Goal: Task Accomplishment & Management: Manage account settings

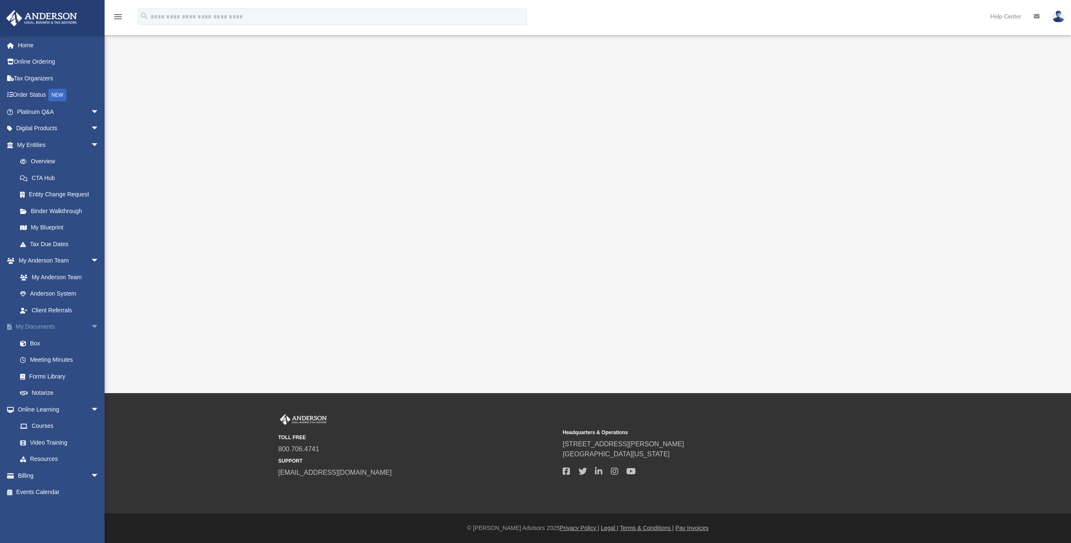
click at [38, 326] on link "My Documents arrow_drop_down" at bounding box center [59, 326] width 106 height 17
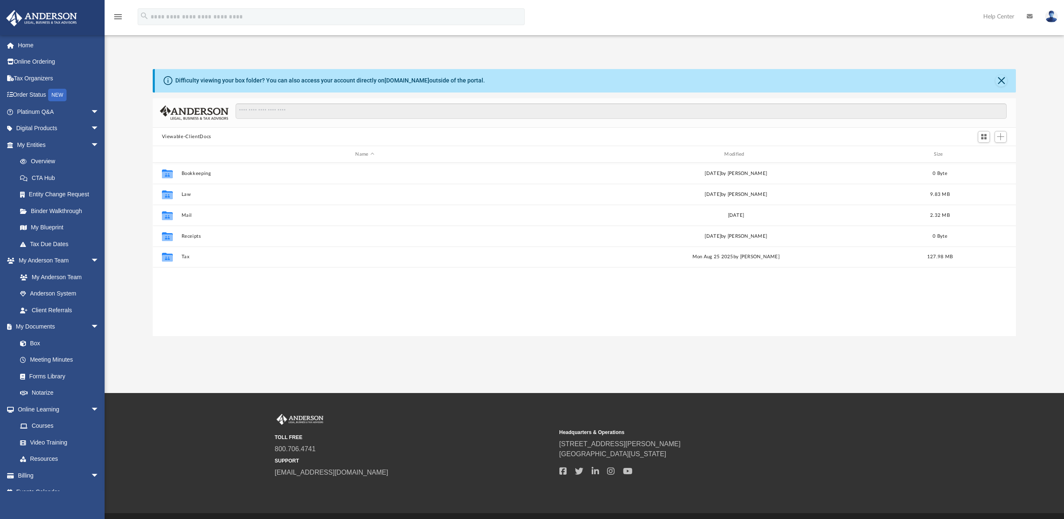
scroll to position [183, 856]
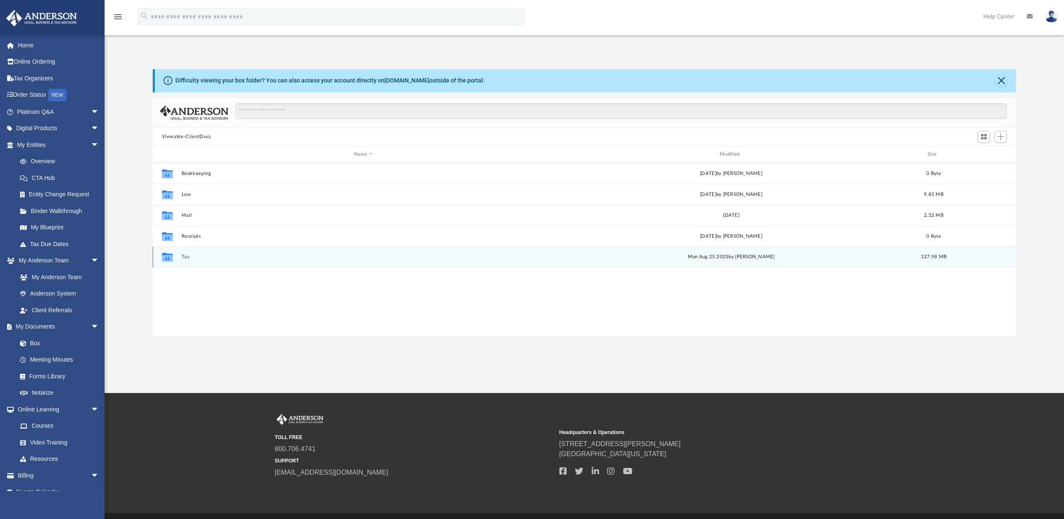
click at [185, 256] on button "Tax" at bounding box center [363, 256] width 364 height 5
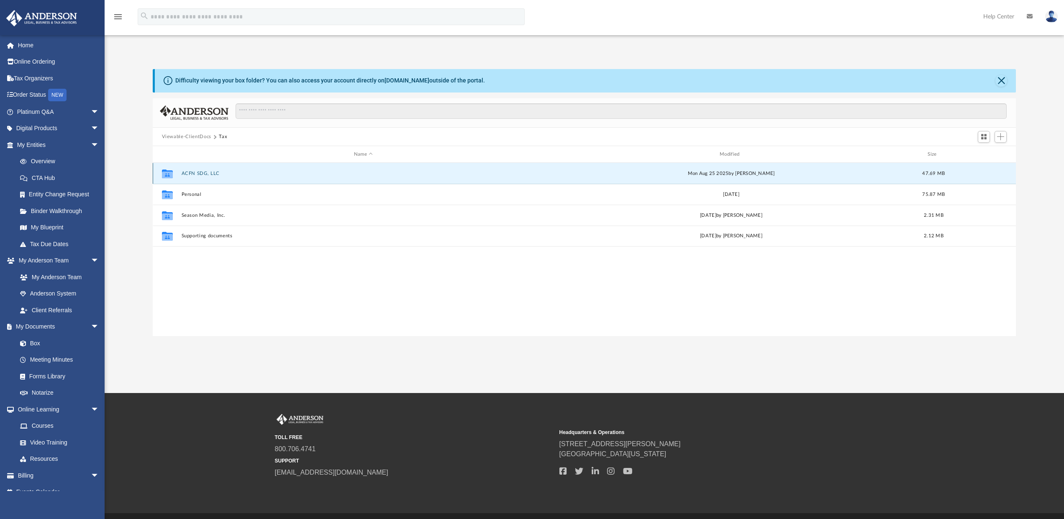
click at [200, 172] on button "ACFN SDG, LLC" at bounding box center [363, 173] width 364 height 5
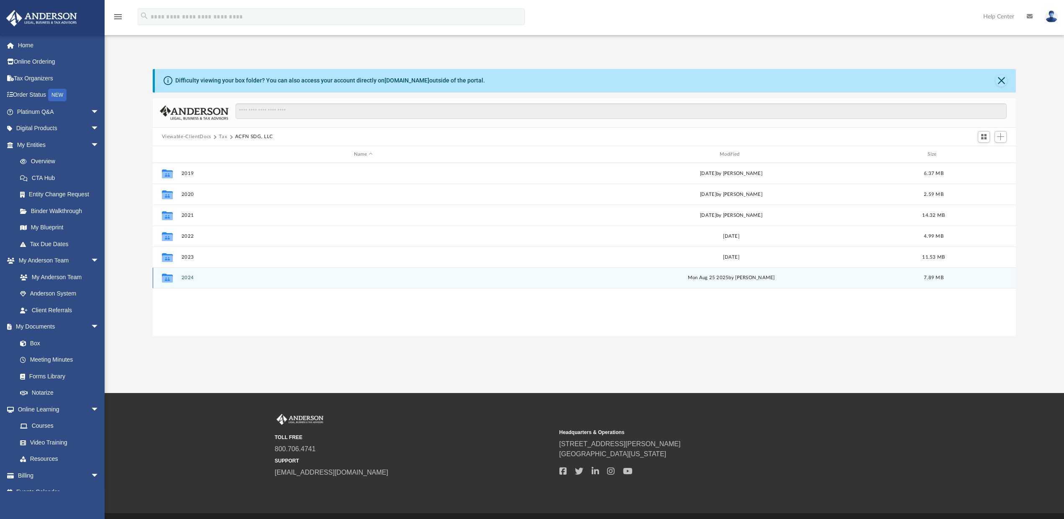
click at [187, 277] on button "2024" at bounding box center [363, 277] width 364 height 5
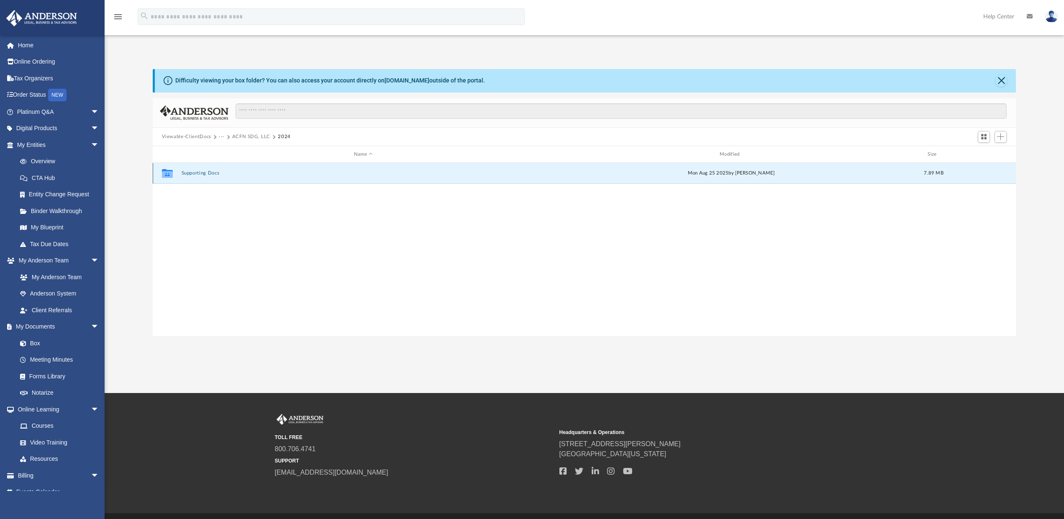
click at [195, 172] on button "Supporting Docs" at bounding box center [363, 173] width 364 height 5
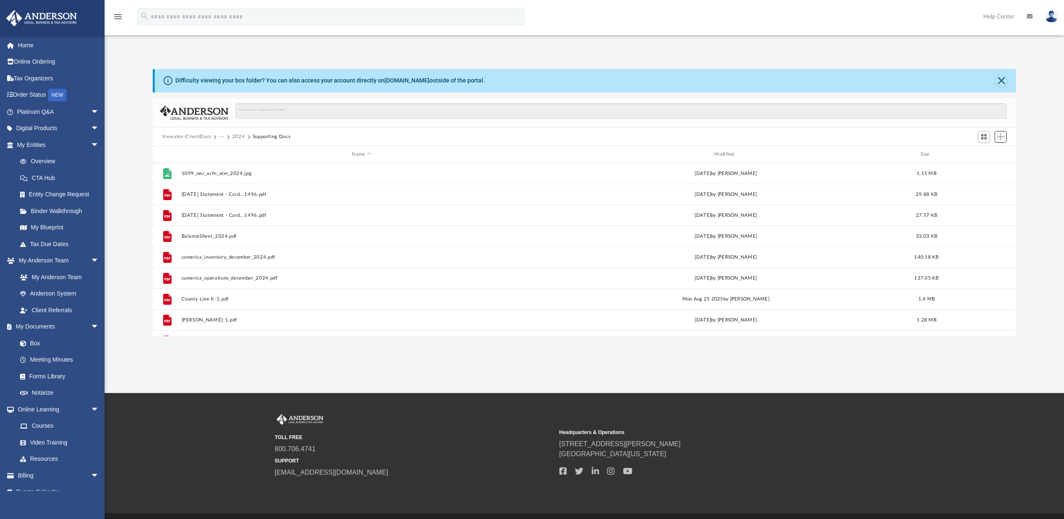
click at [1001, 137] on span "Add" at bounding box center [1000, 136] width 7 height 7
click at [985, 155] on li "Upload" at bounding box center [988, 153] width 27 height 9
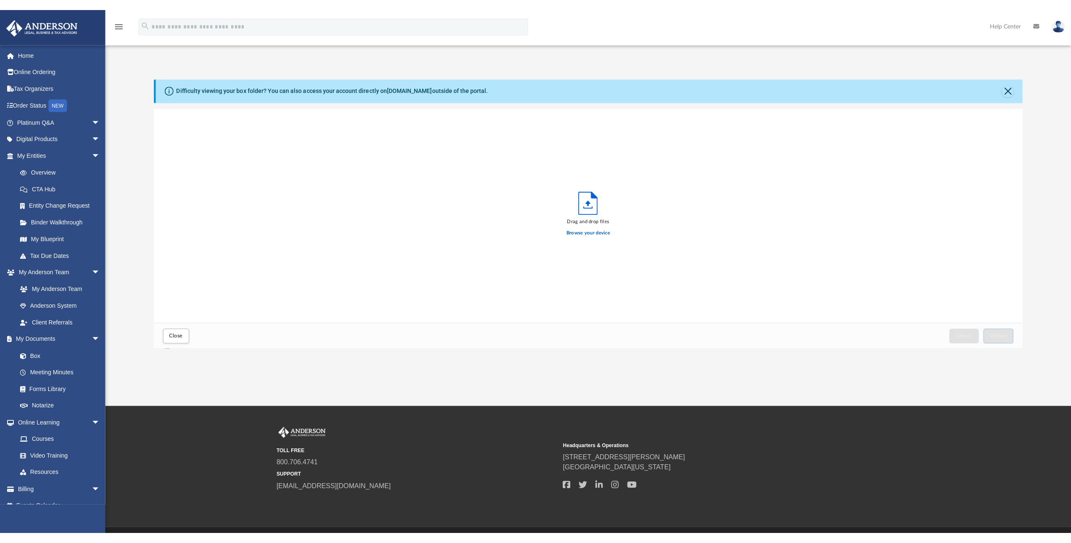
scroll to position [205, 856]
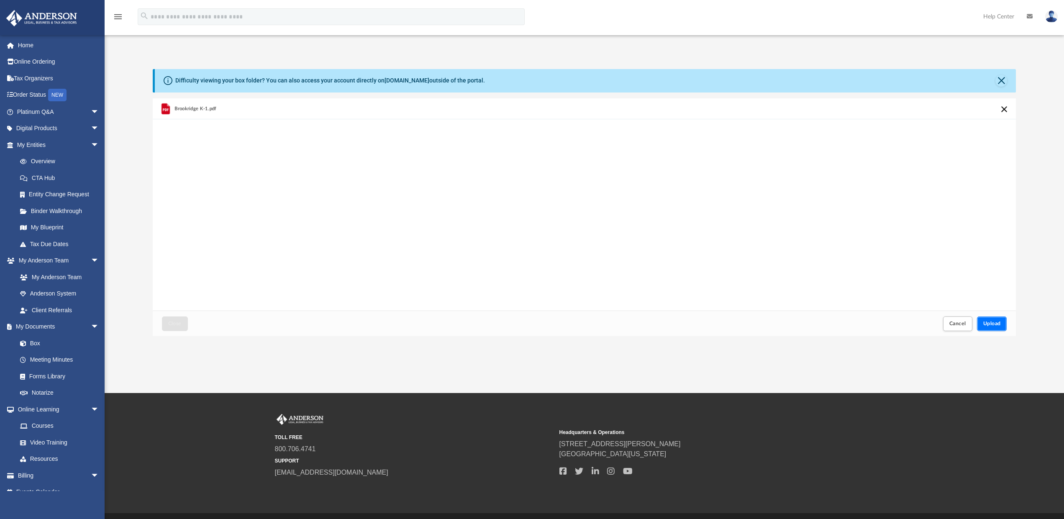
click at [993, 324] on span "Upload" at bounding box center [992, 323] width 18 height 5
click at [176, 325] on span "Close" at bounding box center [174, 323] width 13 height 5
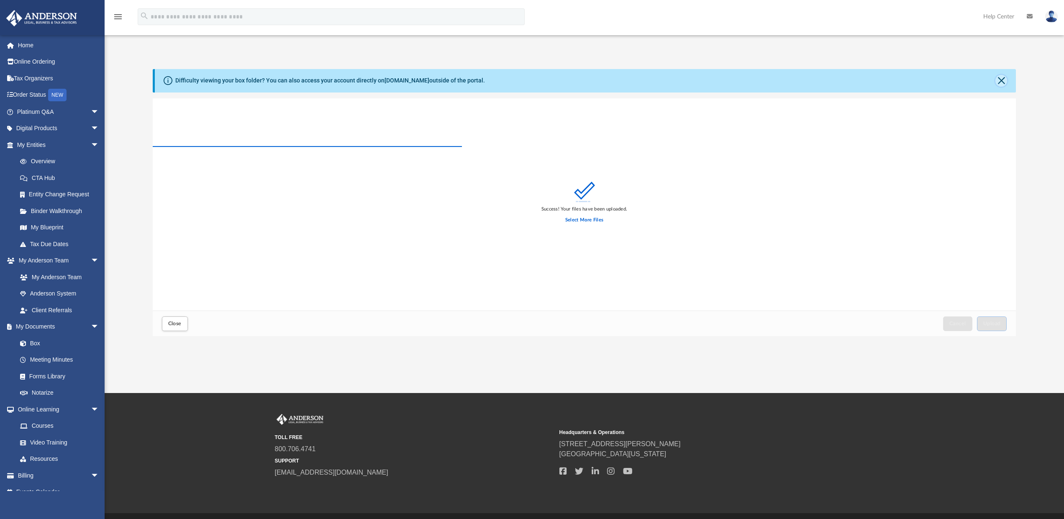
click at [1002, 79] on button "Close" at bounding box center [1001, 81] width 12 height 12
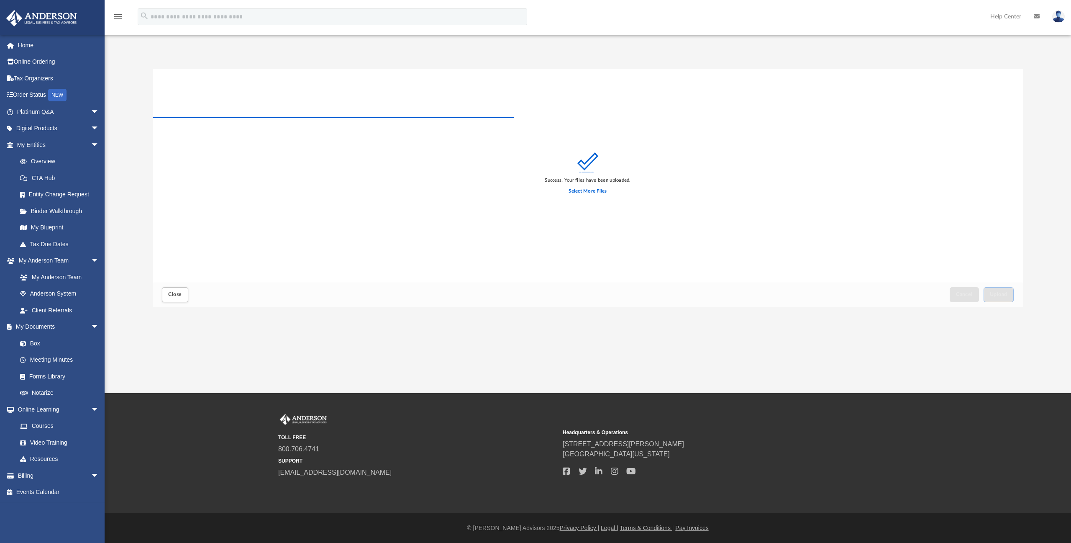
scroll to position [205, 863]
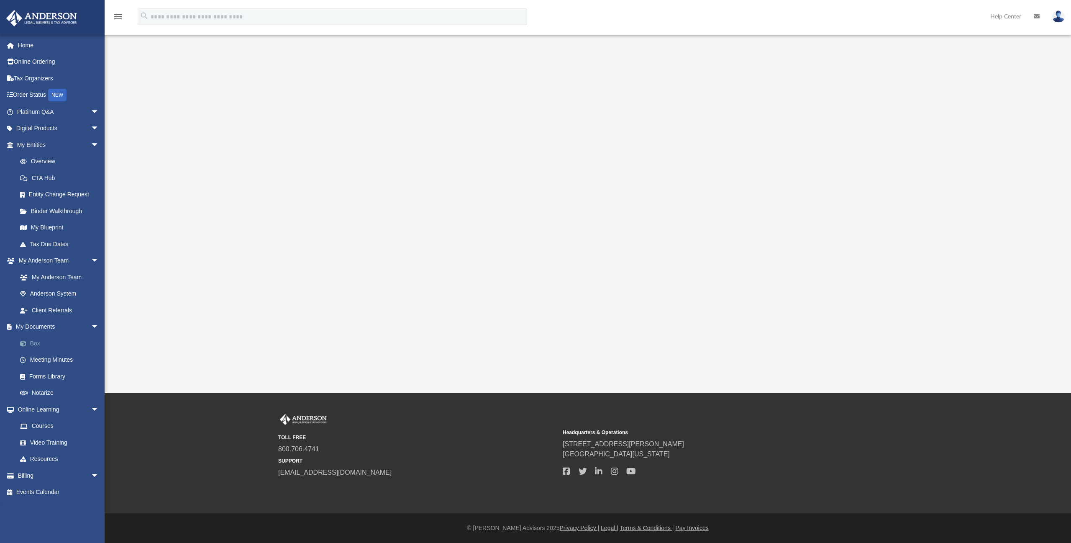
click at [35, 343] on link "Box" at bounding box center [62, 343] width 100 height 17
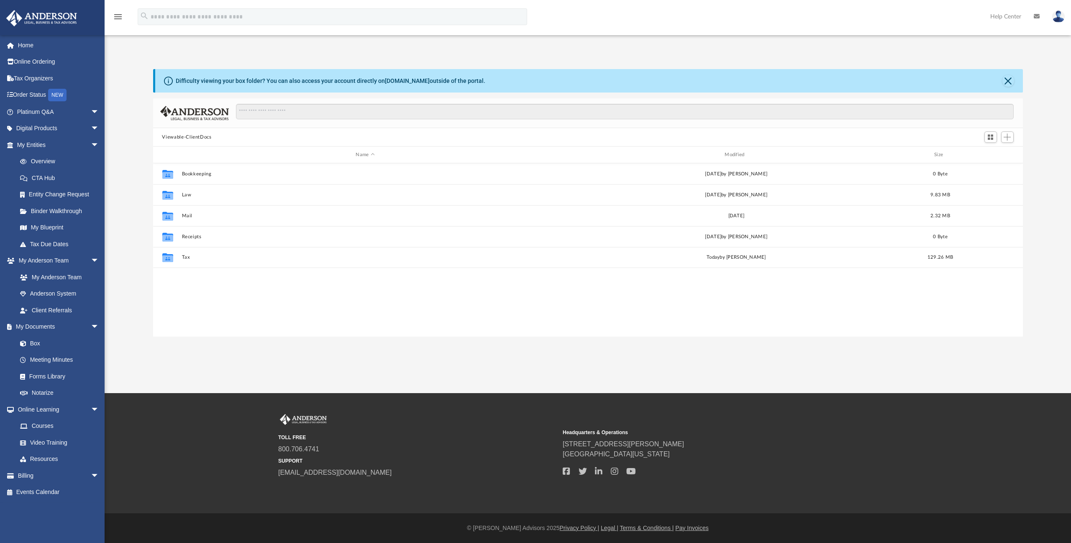
scroll to position [183, 863]
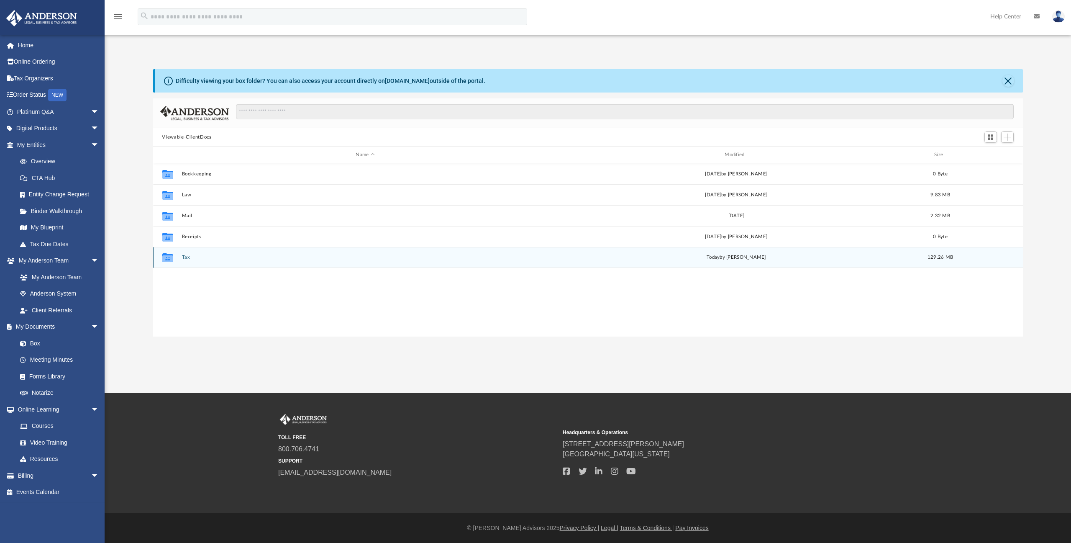
click at [185, 256] on button "Tax" at bounding box center [365, 256] width 367 height 5
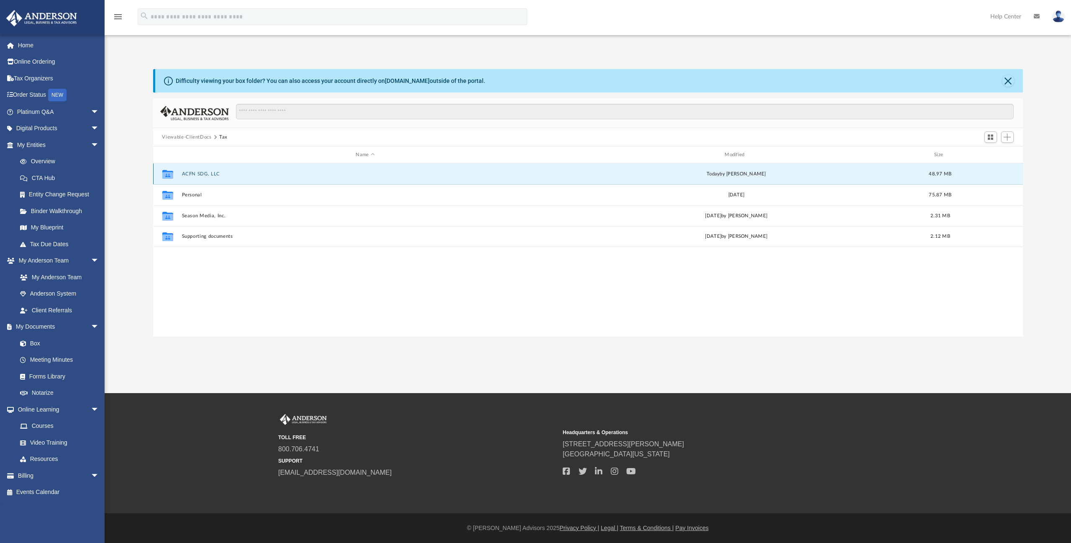
click at [201, 173] on button "ACFN SDG, LLC" at bounding box center [365, 173] width 367 height 5
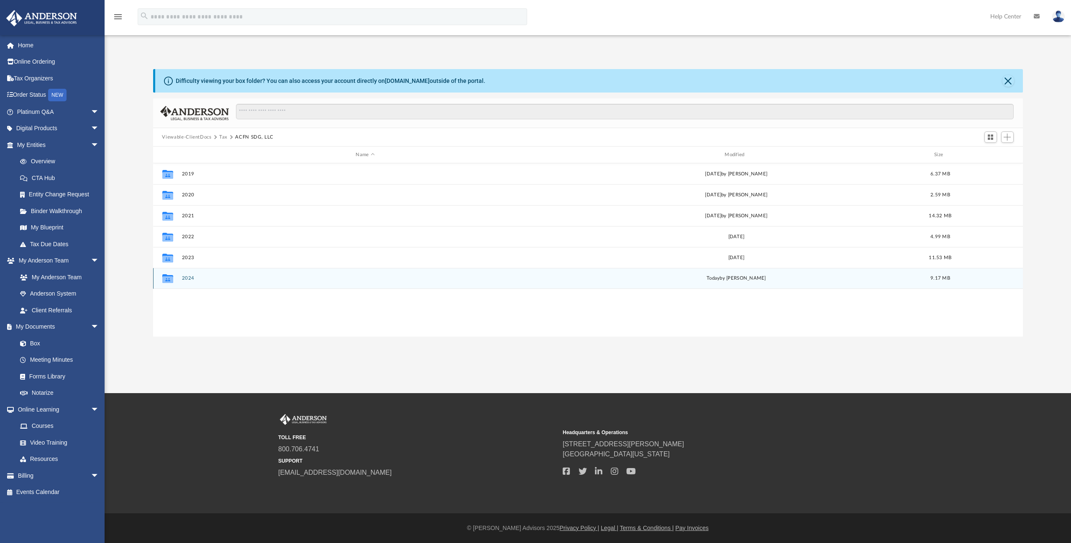
click at [187, 277] on button "2024" at bounding box center [365, 277] width 367 height 5
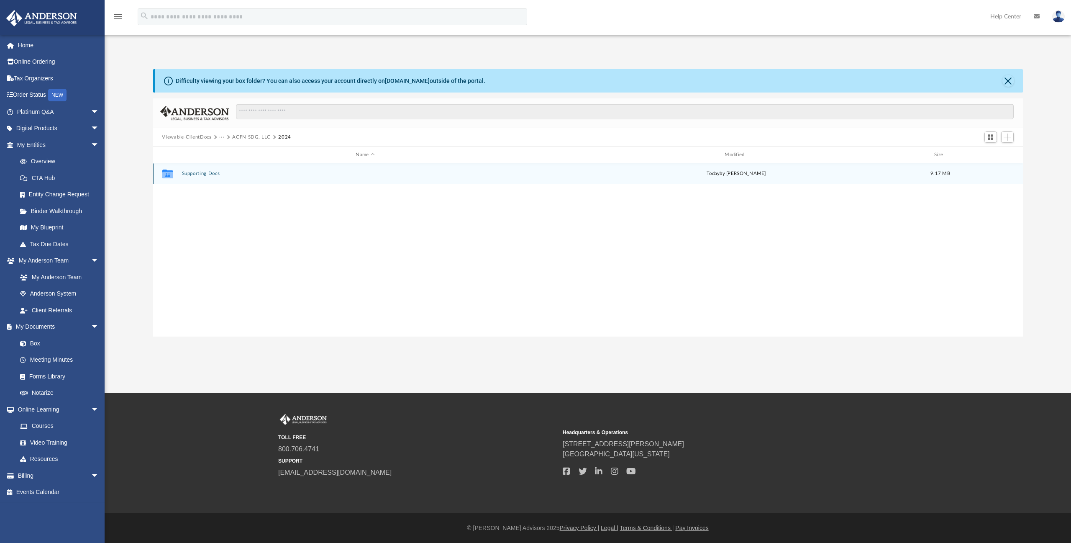
click at [196, 174] on button "Supporting Docs" at bounding box center [365, 173] width 367 height 5
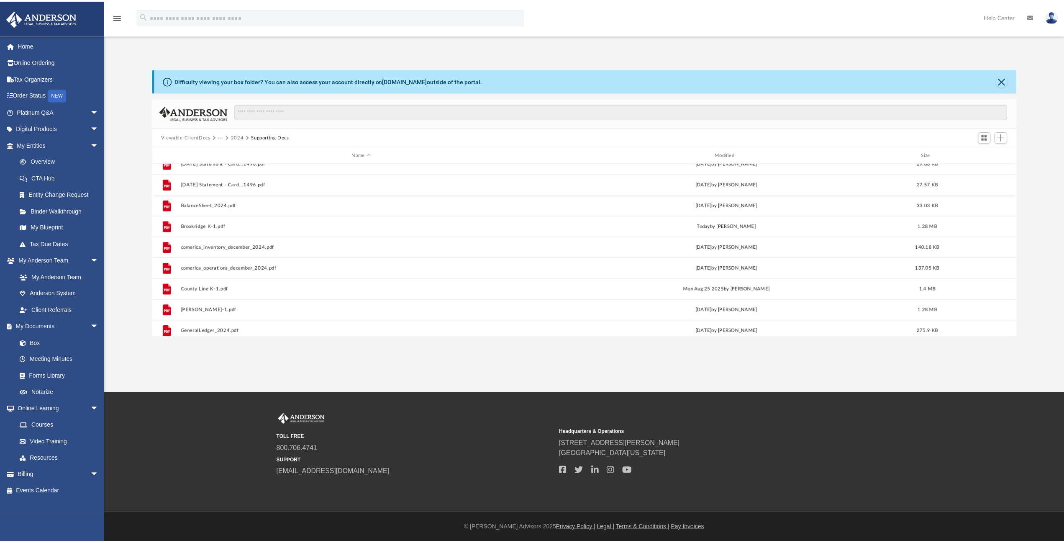
scroll to position [0, 0]
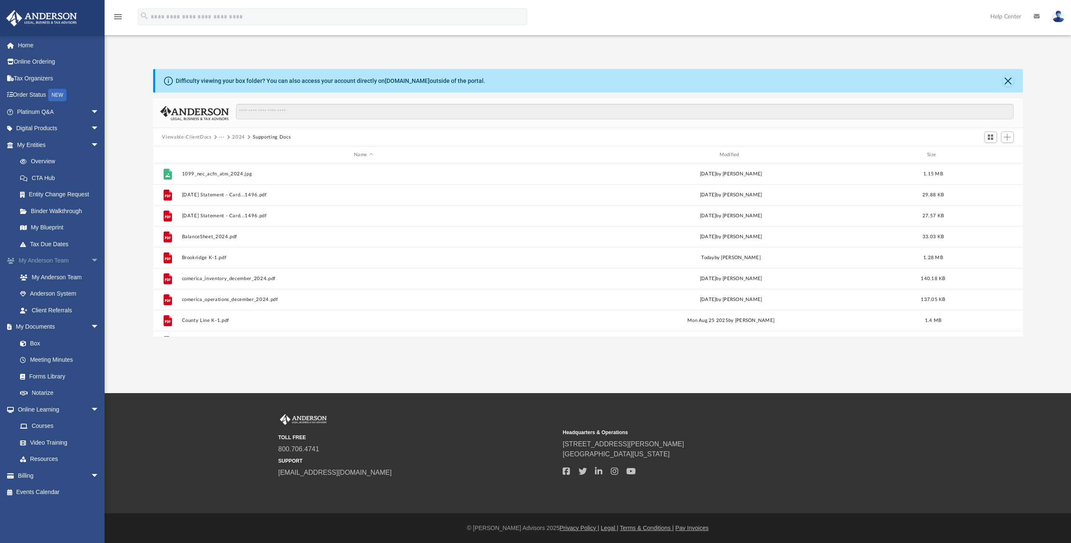
click at [41, 262] on link "My [PERSON_NAME] Team arrow_drop_down" at bounding box center [59, 260] width 106 height 17
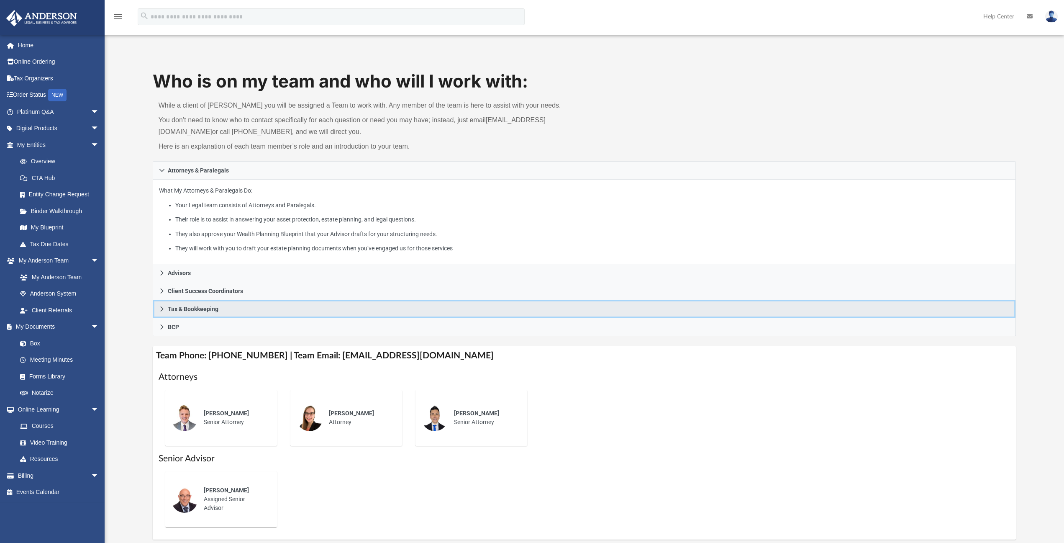
click at [163, 309] on icon at bounding box center [161, 308] width 3 height 5
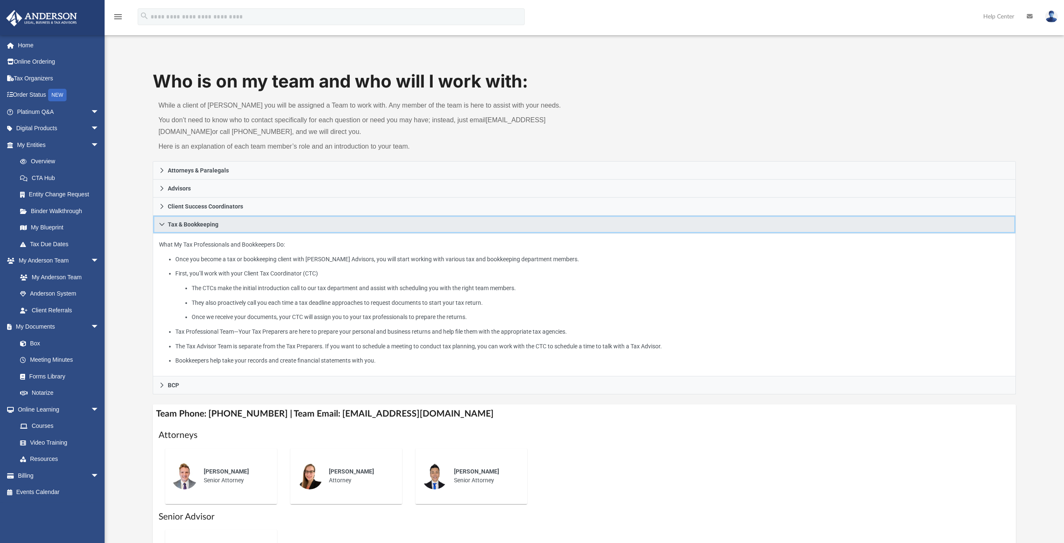
click at [161, 223] on icon at bounding box center [162, 224] width 6 height 6
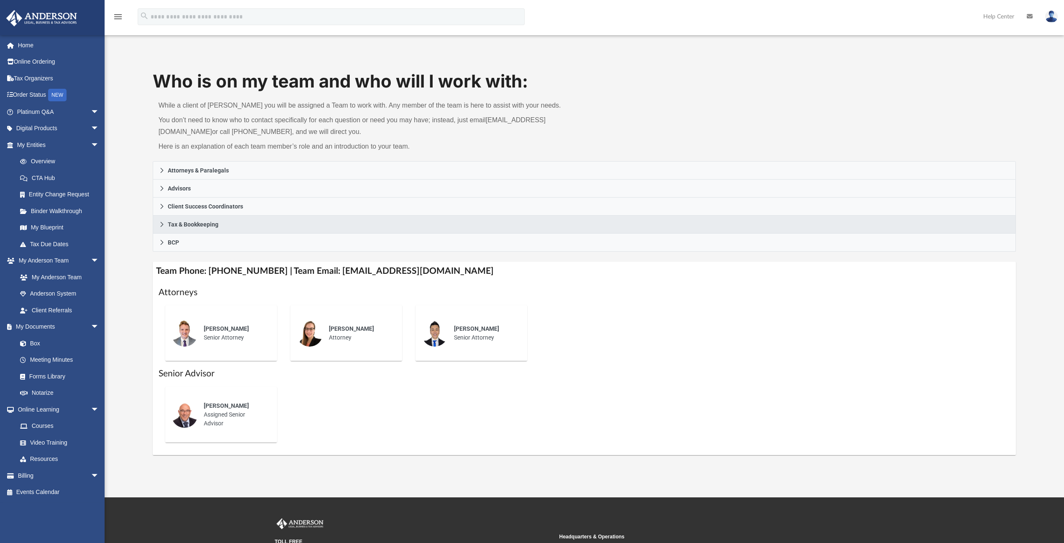
click at [126, 254] on div "Who is on my team and who will I work with: While a client of [PERSON_NAME] you…" at bounding box center [584, 262] width 959 height 386
click at [1053, 18] on img at bounding box center [1051, 16] width 13 height 12
click at [897, 73] on link "Logout" at bounding box center [926, 72] width 84 height 17
